Goal: Obtain resource: Download file/media

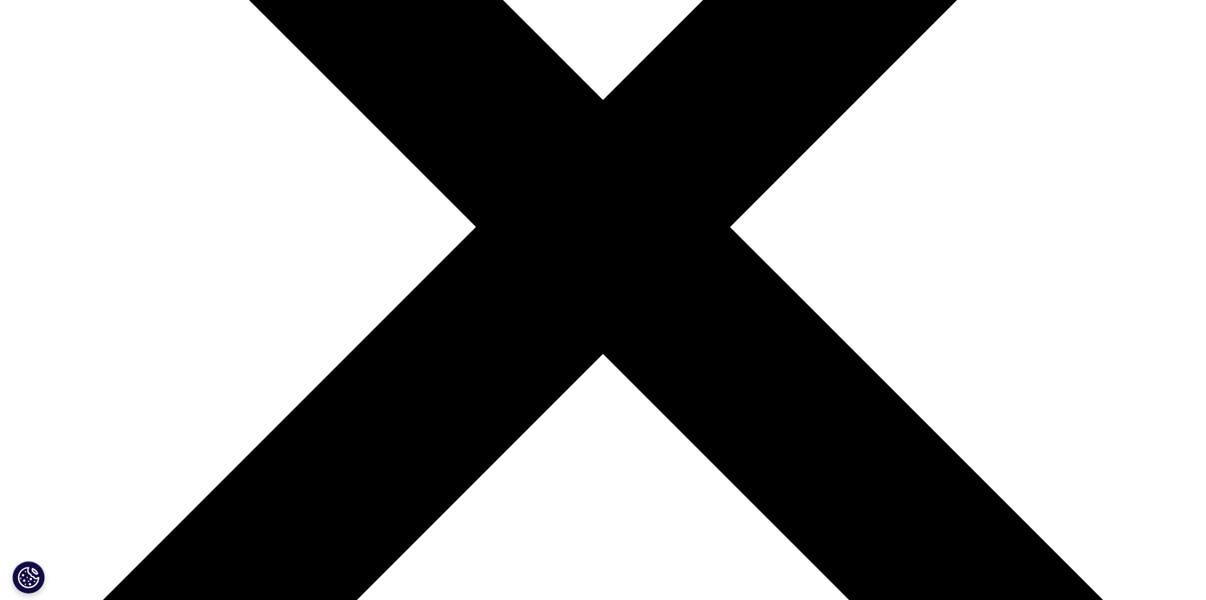
scroll to position [234, 766]
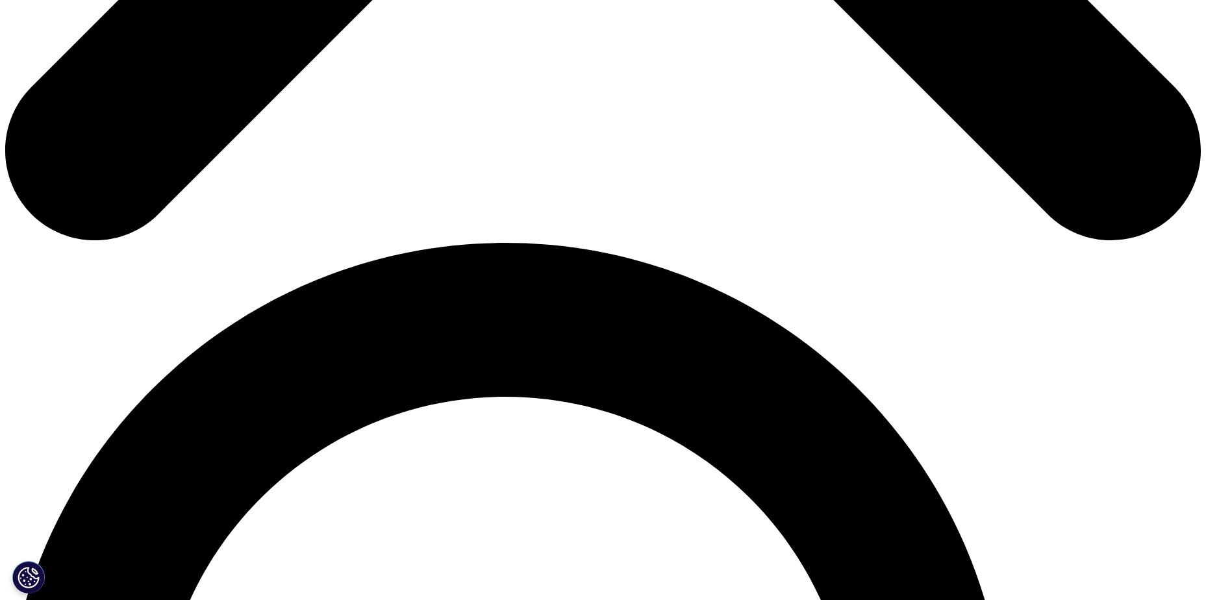
scroll to position [649, 0]
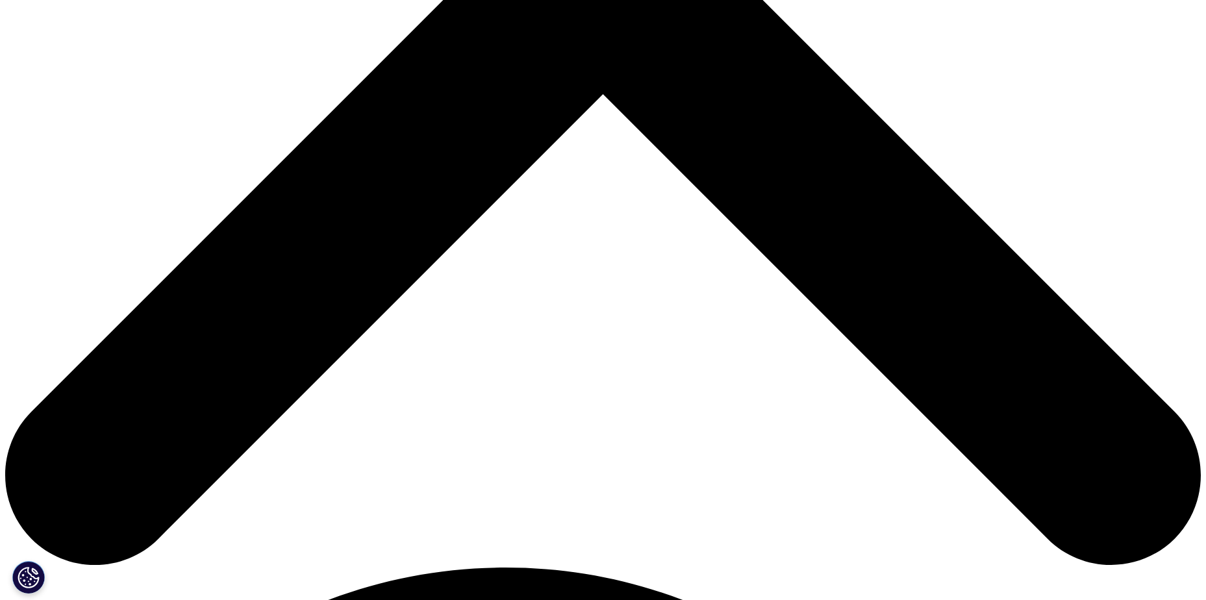
type input "[PERSON_NAME]"
type input "[EMAIL_ADDRESS][DOMAIN_NAME]"
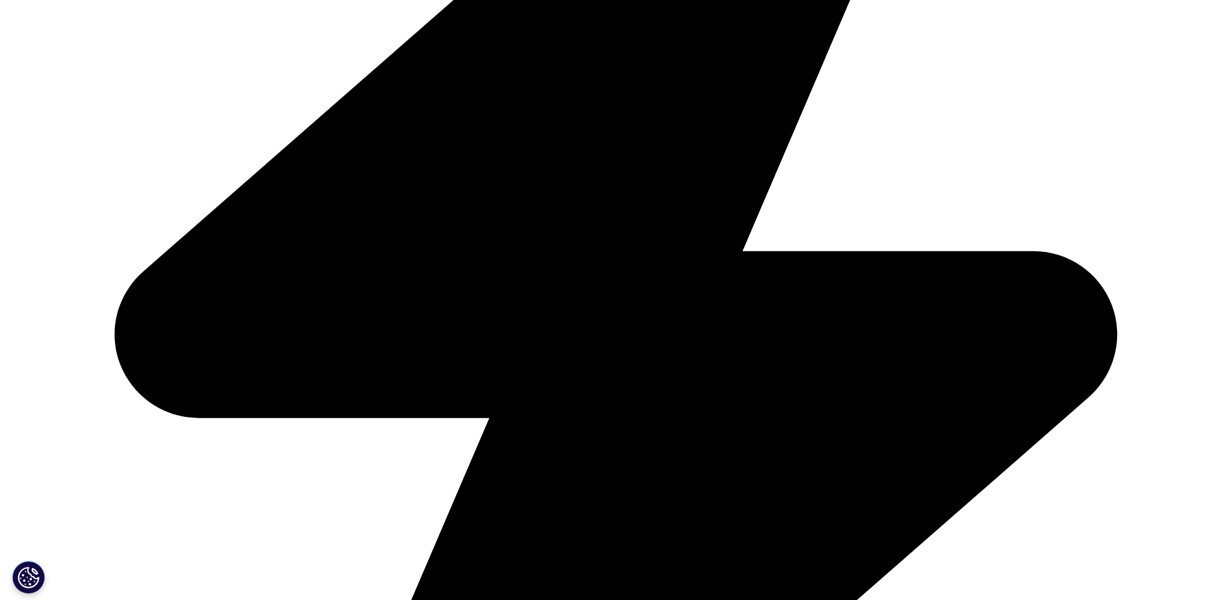
type input "AMCP"
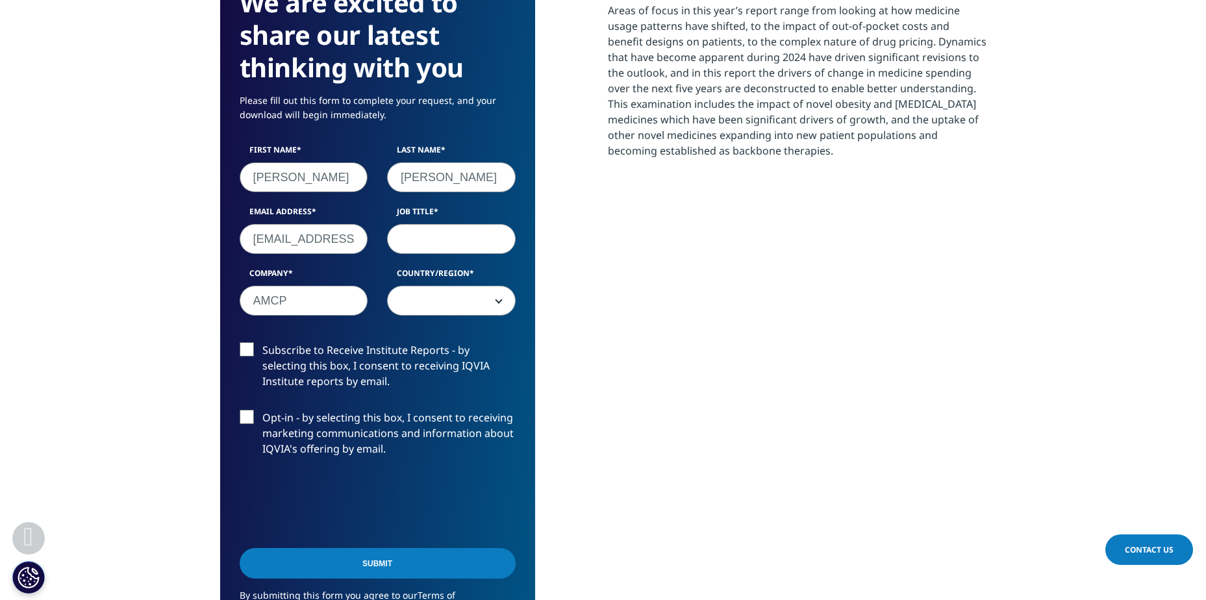
select select "[GEOGRAPHIC_DATA]"
drag, startPoint x: 413, startPoint y: 179, endPoint x: 388, endPoint y: 183, distance: 25.6
click at [388, 183] on input "[PERSON_NAME]" at bounding box center [451, 177] width 129 height 30
type input "[PERSON_NAME]"
click at [439, 238] on input "Job Title" at bounding box center [451, 239] width 129 height 30
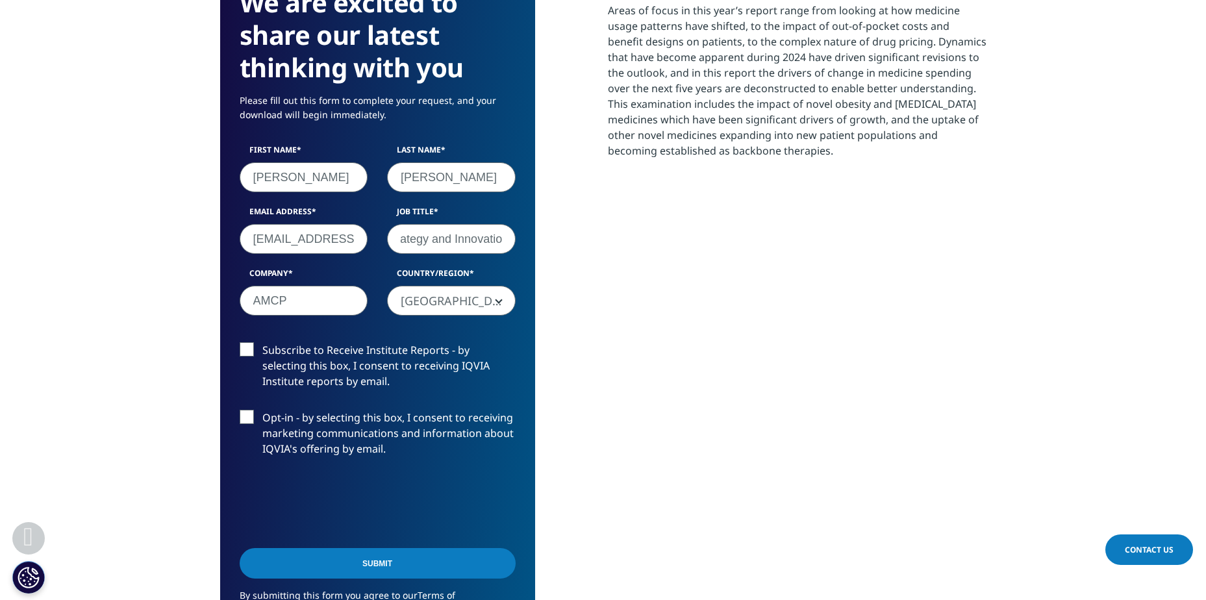
scroll to position [0, 108]
type input "Sr Mgr, Practice Strategy and Innovation"
click at [243, 353] on label "Subscribe to Receive Institute Reports - by selecting this box, I consent to re…" at bounding box center [378, 369] width 276 height 54
click at [262, 342] on input "Subscribe to Receive Institute Reports - by selecting this box, I consent to re…" at bounding box center [262, 342] width 0 height 0
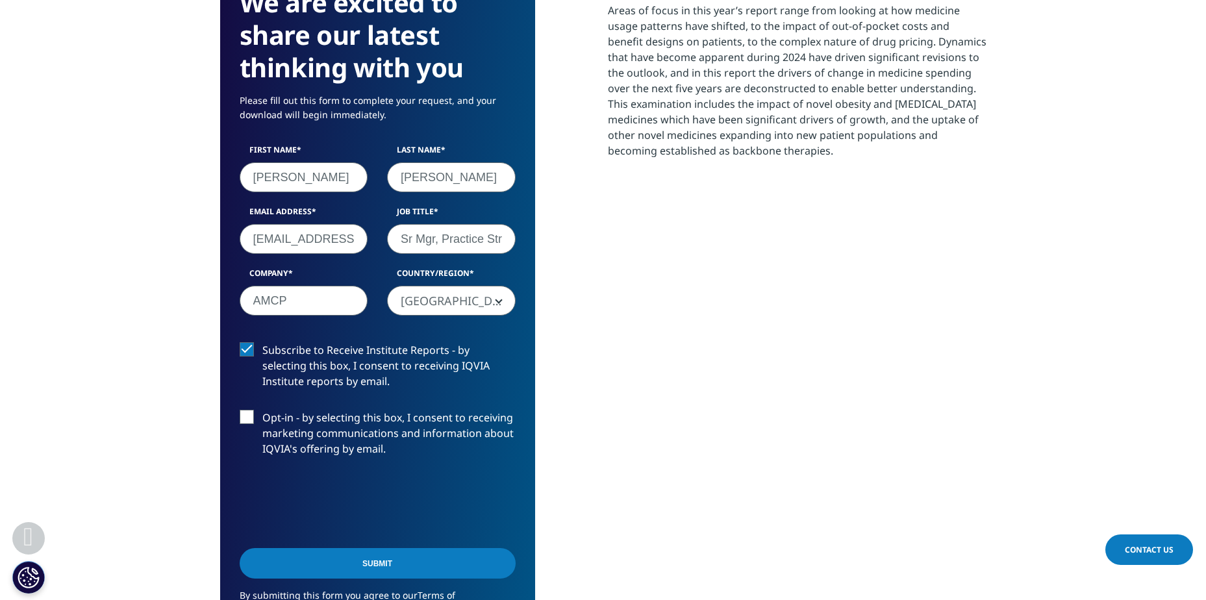
click at [334, 569] on input "Submit" at bounding box center [378, 563] width 276 height 31
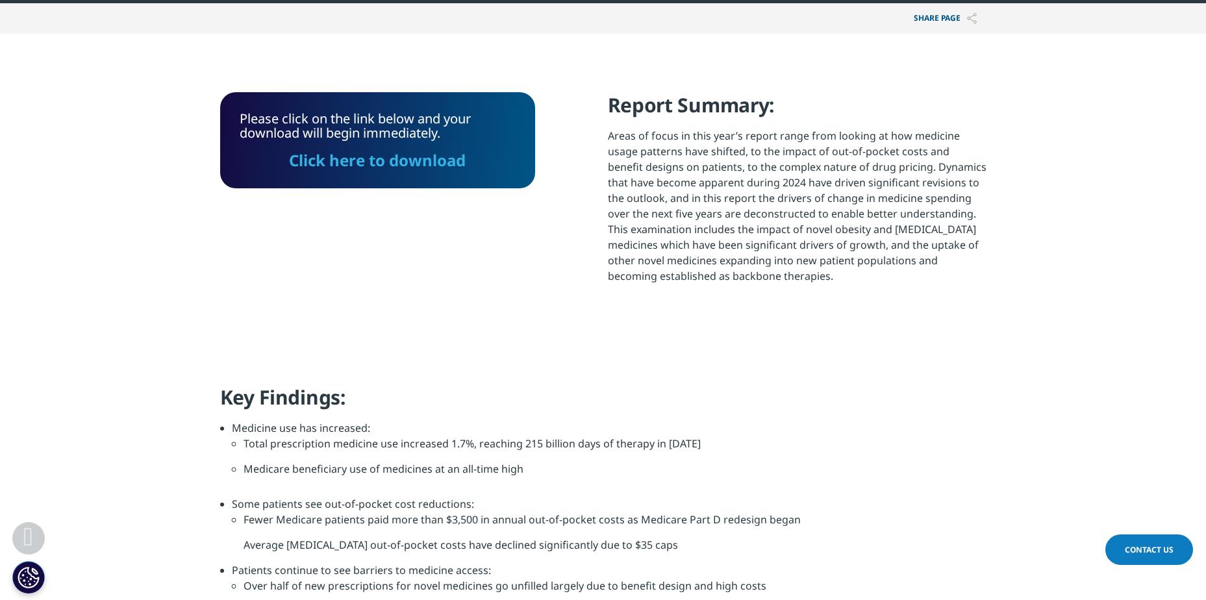
scroll to position [311, 0]
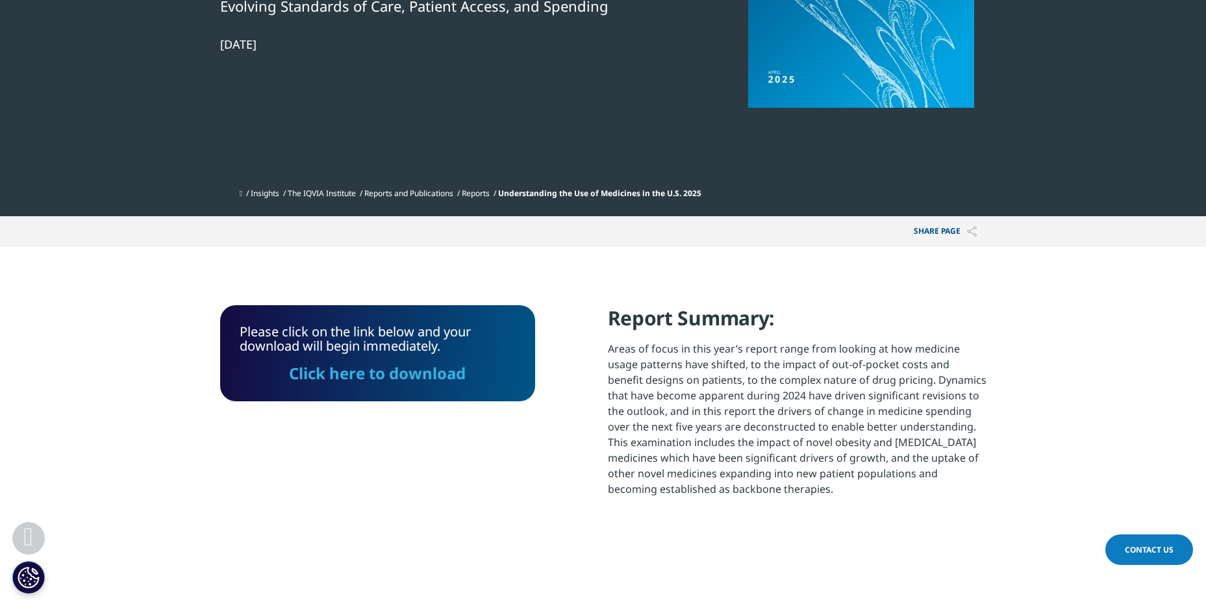
click at [404, 371] on link "Click here to download" at bounding box center [377, 372] width 177 height 21
